Goal: Communication & Community: Answer question/provide support

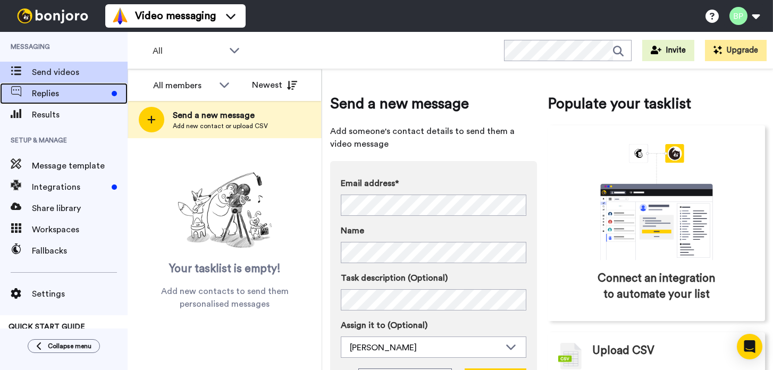
click at [44, 94] on span "Replies" at bounding box center [70, 93] width 76 height 13
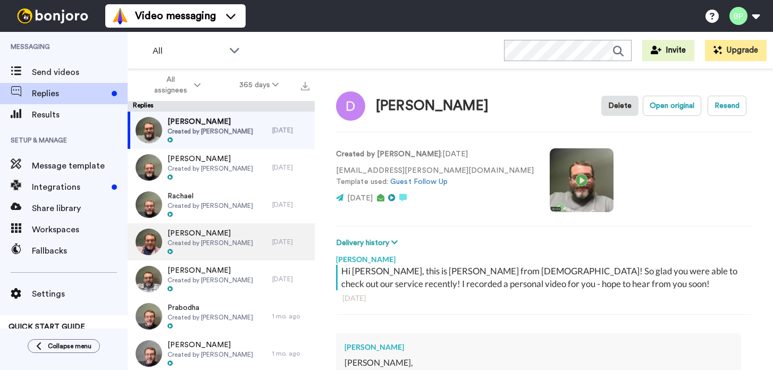
type textarea "x"
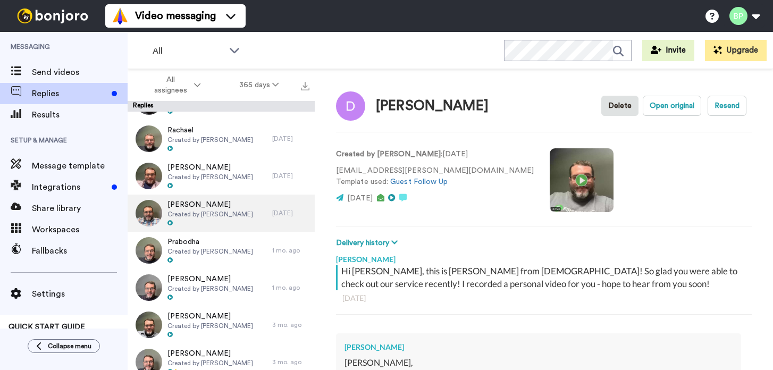
scroll to position [68, 0]
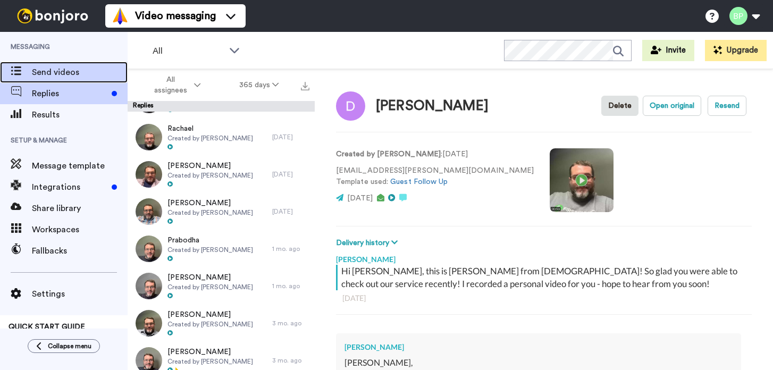
click at [54, 74] on span "Send videos" at bounding box center [80, 72] width 96 height 13
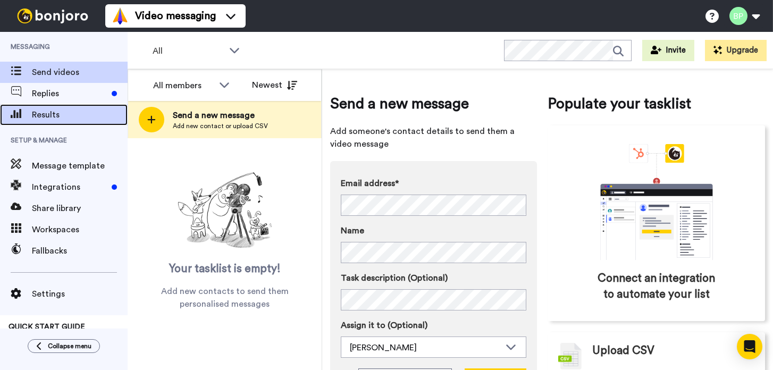
click at [46, 115] on span "Results" at bounding box center [80, 115] width 96 height 13
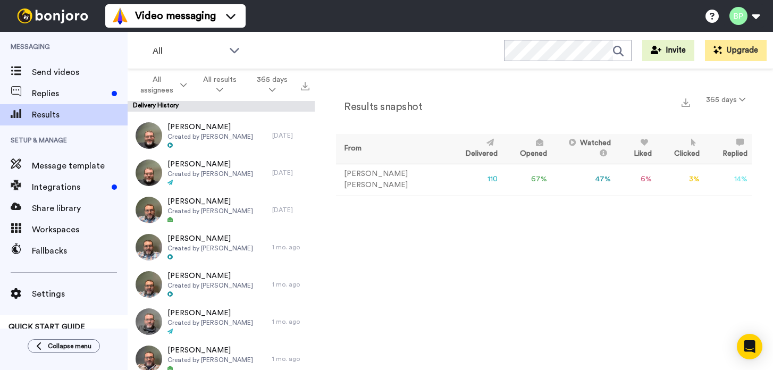
scroll to position [503, 0]
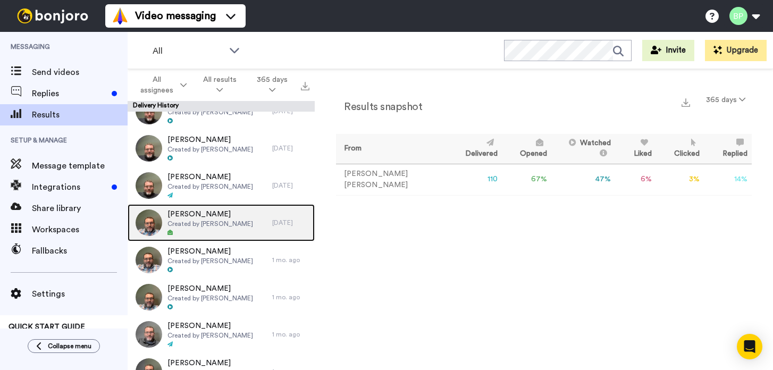
click at [208, 223] on span "Created by Brett Parker" at bounding box center [211, 224] width 86 height 9
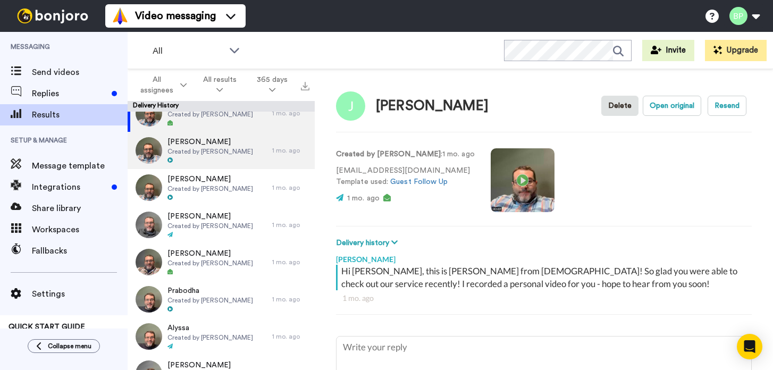
scroll to position [595, 0]
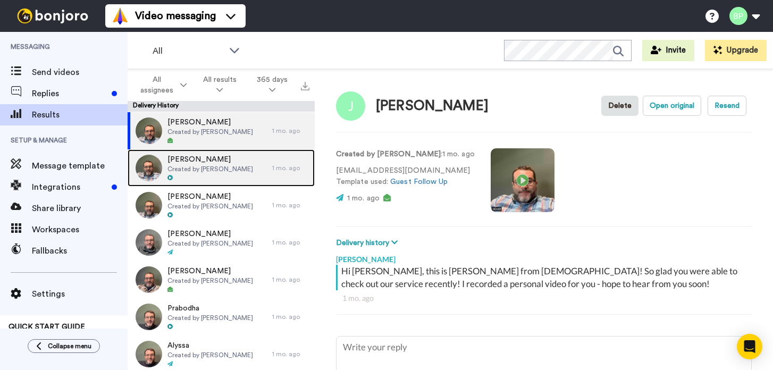
click at [221, 164] on span "Ryan" at bounding box center [211, 159] width 86 height 11
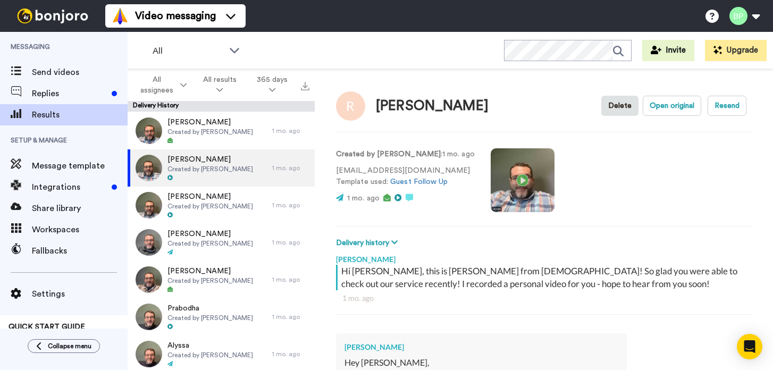
type textarea "x"
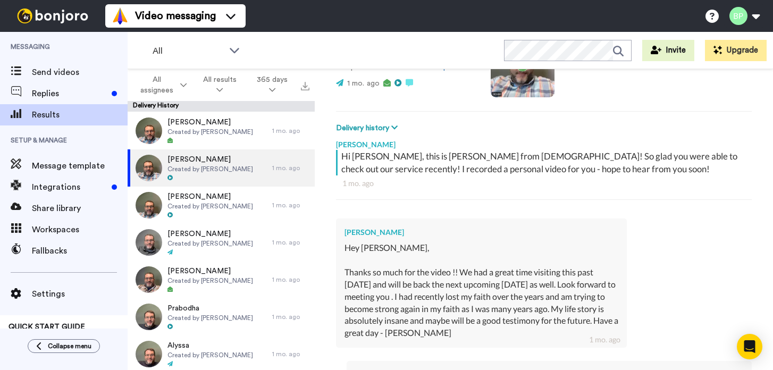
scroll to position [104, 0]
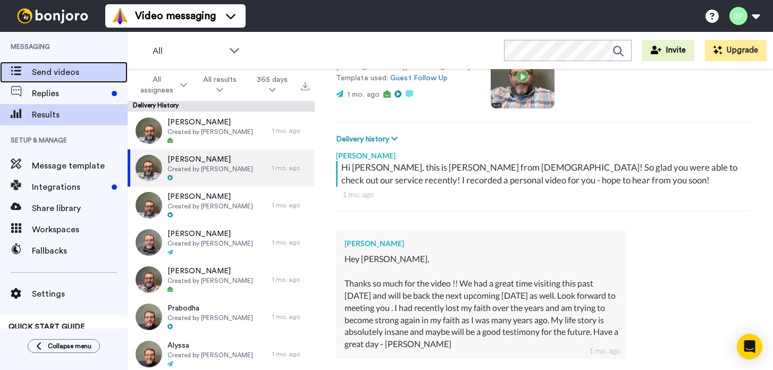
click at [53, 73] on span "Send videos" at bounding box center [80, 72] width 96 height 13
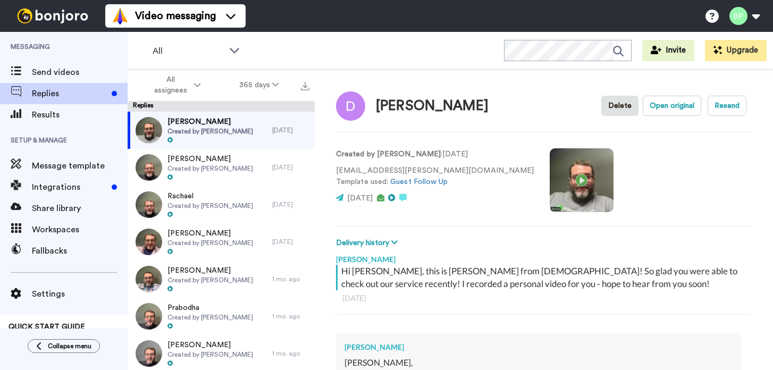
type textarea "x"
